Goal: Find specific page/section: Find specific page/section

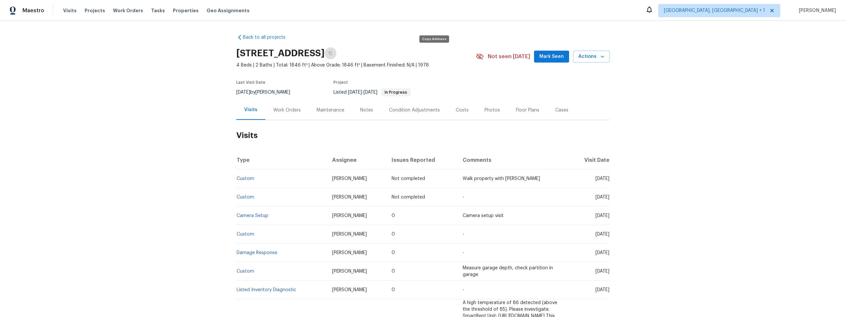
click at [332, 52] on icon "button" at bounding box center [330, 54] width 3 height 4
click at [333, 52] on icon "button" at bounding box center [331, 53] width 4 height 4
